Goal: Transaction & Acquisition: Book appointment/travel/reservation

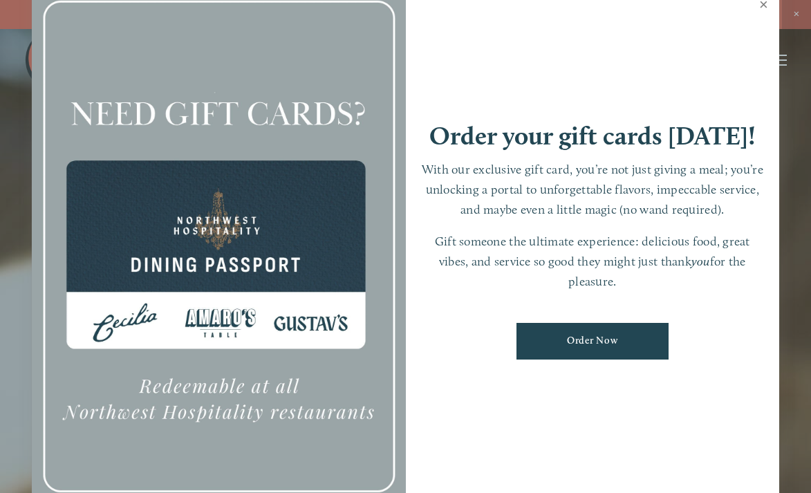
click at [762, 3] on link "Close" at bounding box center [764, 6] width 27 height 39
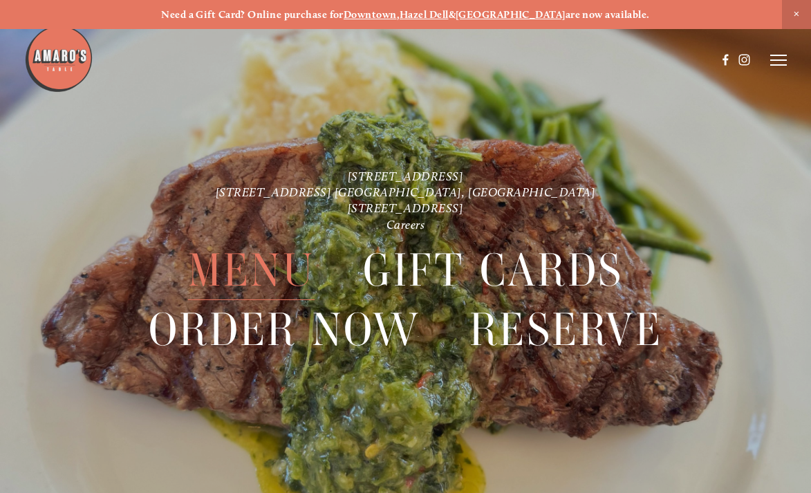
click at [265, 273] on span "Menu" at bounding box center [251, 270] width 127 height 59
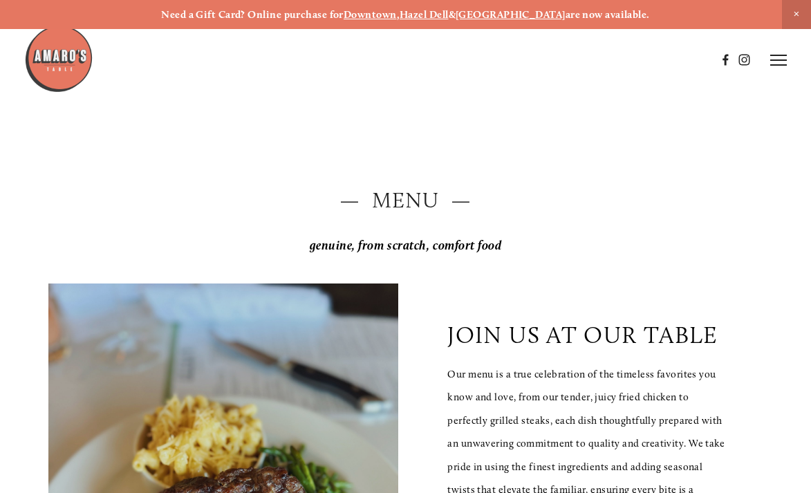
click at [397, 17] on strong "Downtown" at bounding box center [370, 14] width 53 height 12
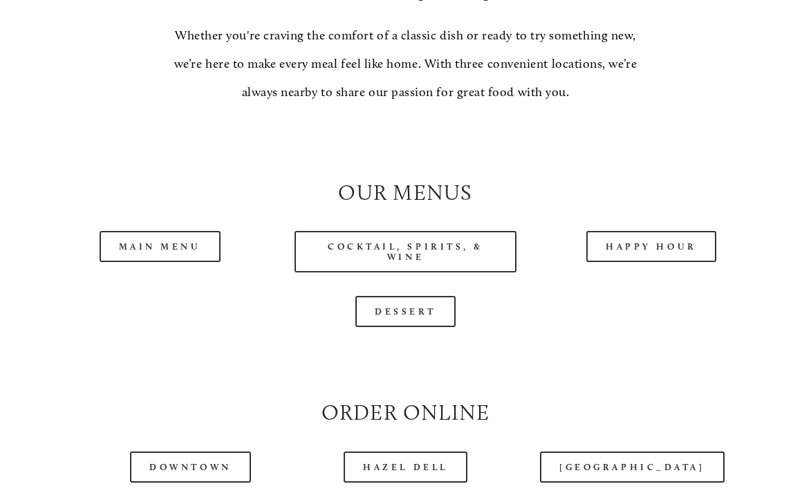
scroll to position [1162, 0]
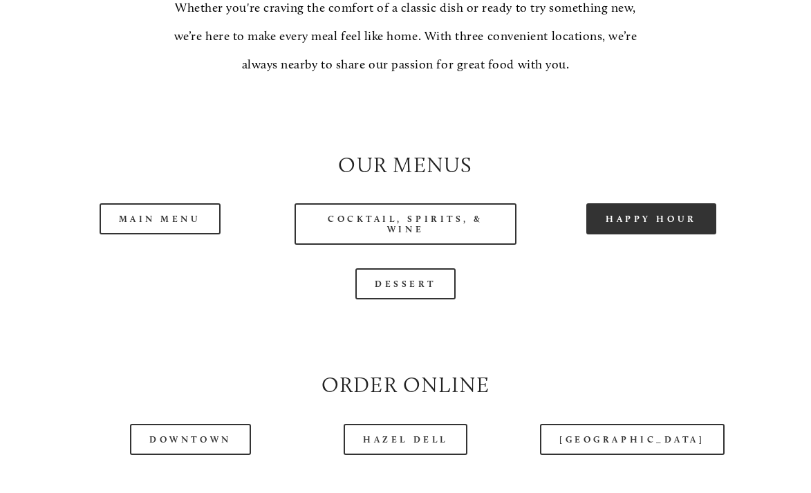
click at [674, 227] on link "Happy Hour" at bounding box center [652, 218] width 130 height 31
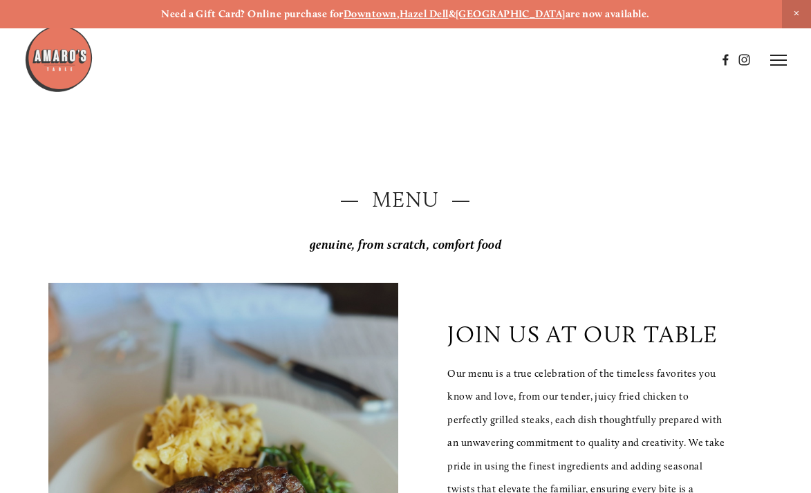
scroll to position [0, 0]
click at [773, 52] on header "Menu Order Now Visit Gallery 0" at bounding box center [405, 60] width 763 height 120
click at [780, 63] on icon at bounding box center [779, 60] width 17 height 12
click at [700, 63] on span "Reserve" at bounding box center [699, 60] width 32 height 12
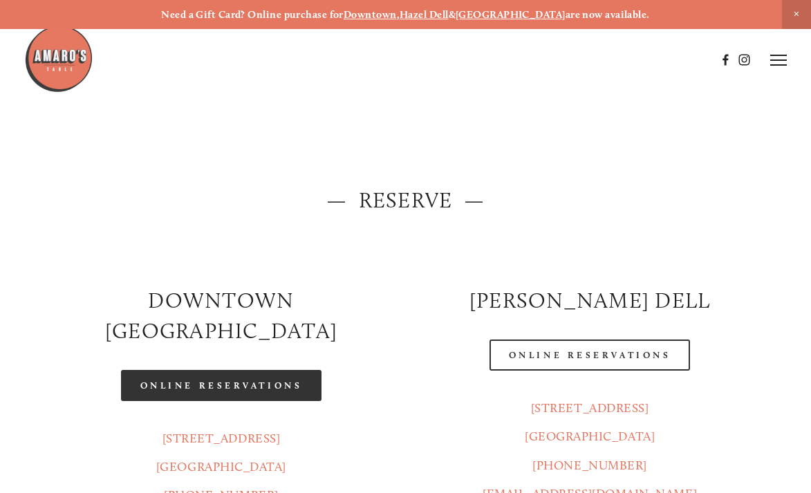
click at [273, 370] on link "Online Reservations" at bounding box center [221, 385] width 201 height 31
